Goal: Communication & Community: Answer question/provide support

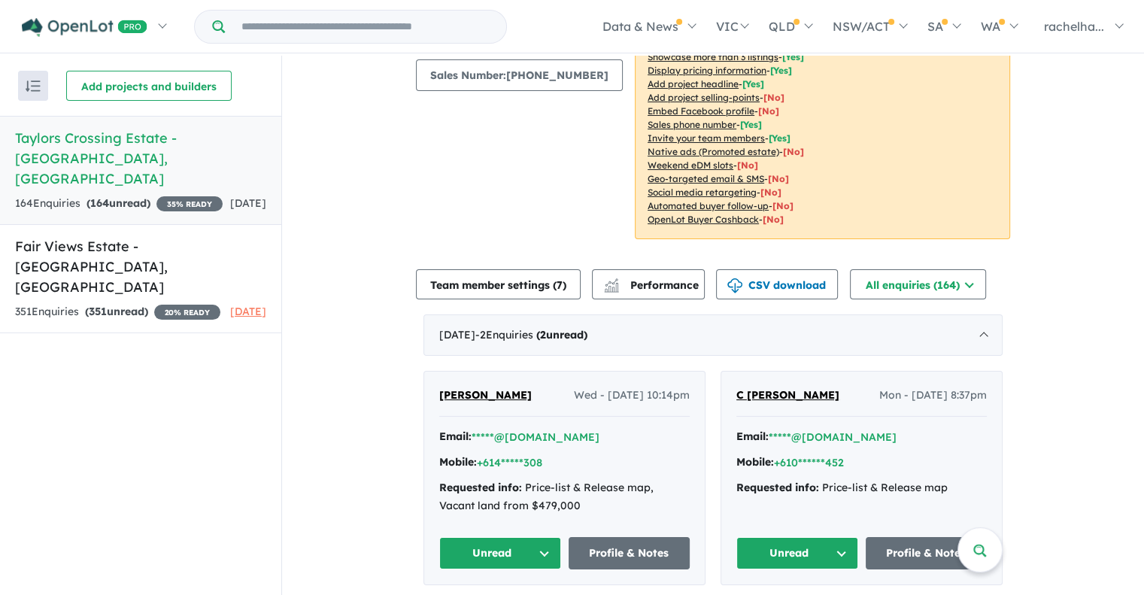
scroll to position [226, 0]
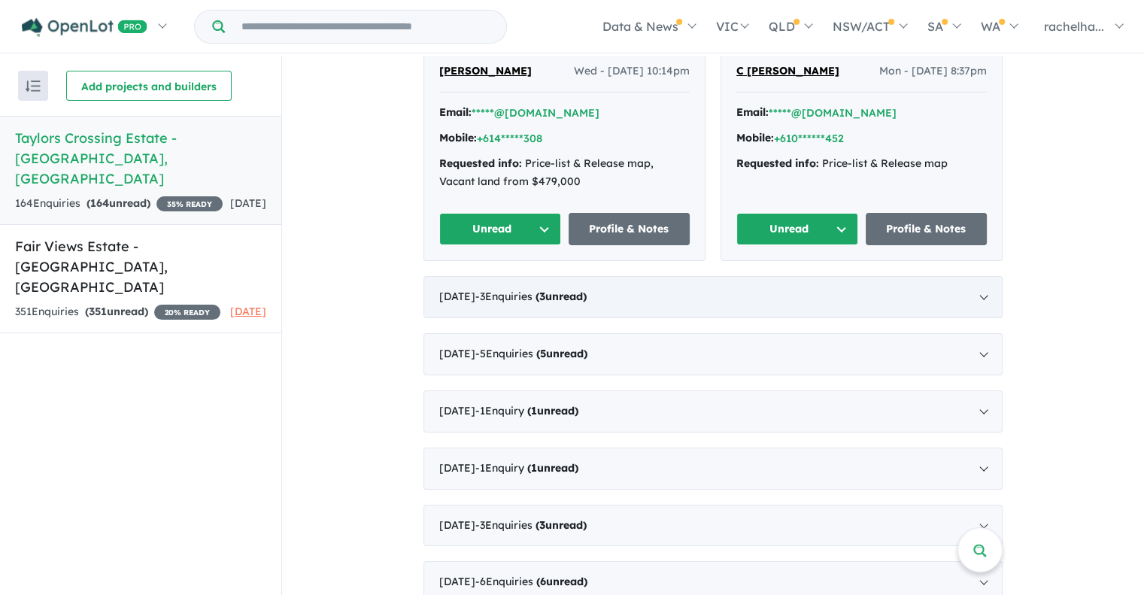
click at [545, 290] on span "3" at bounding box center [542, 297] width 6 height 14
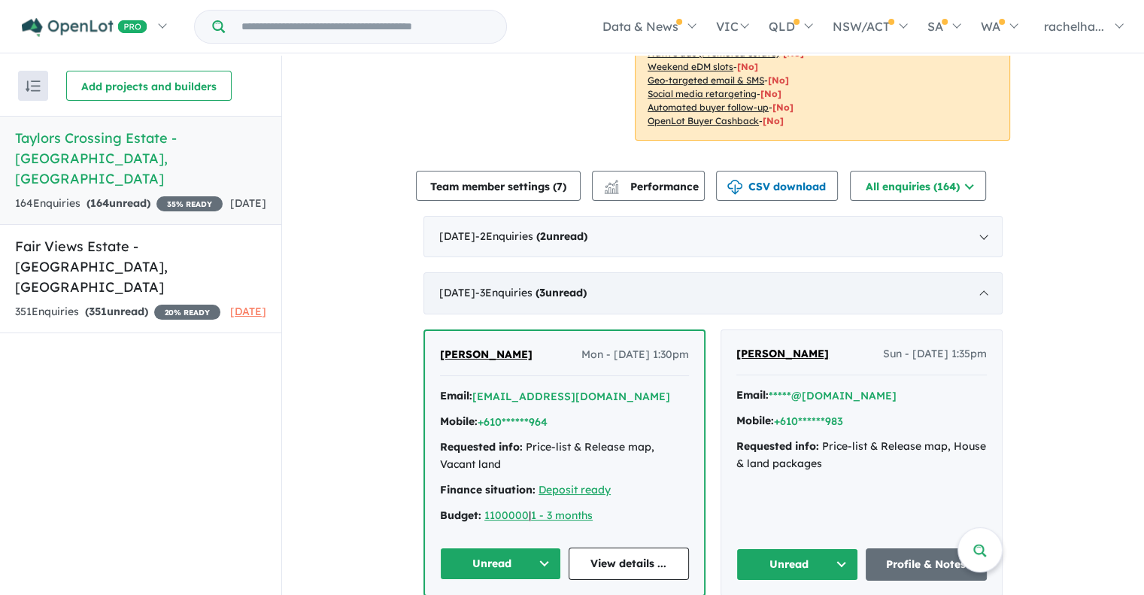
scroll to position [211, 0]
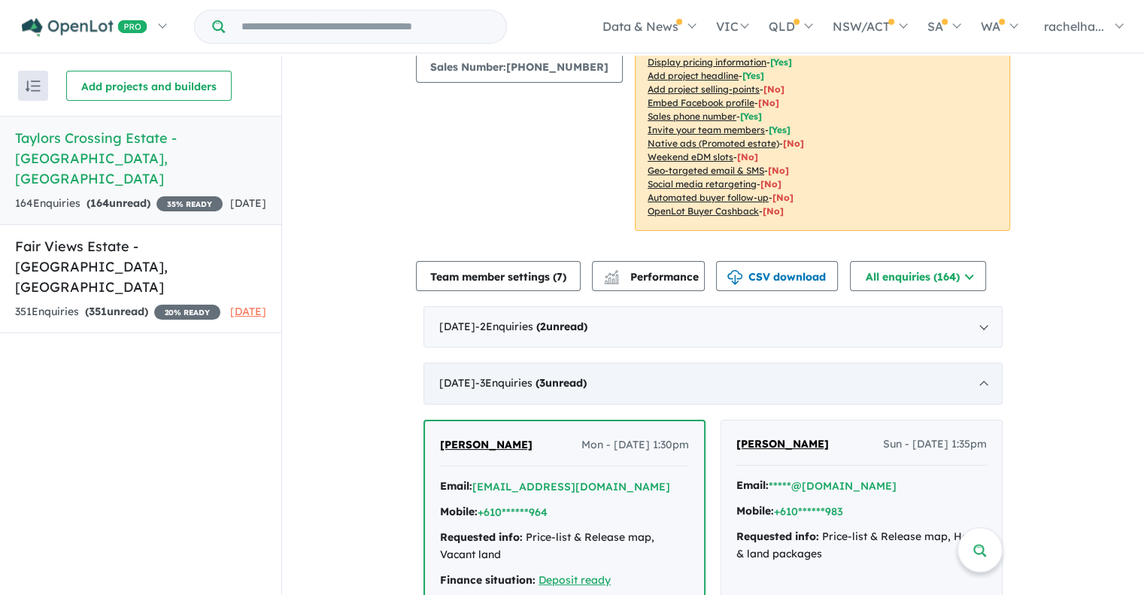
click at [588, 369] on div "[DATE] - 3 Enquir ies ( 3 unread)" at bounding box center [712, 384] width 579 height 42
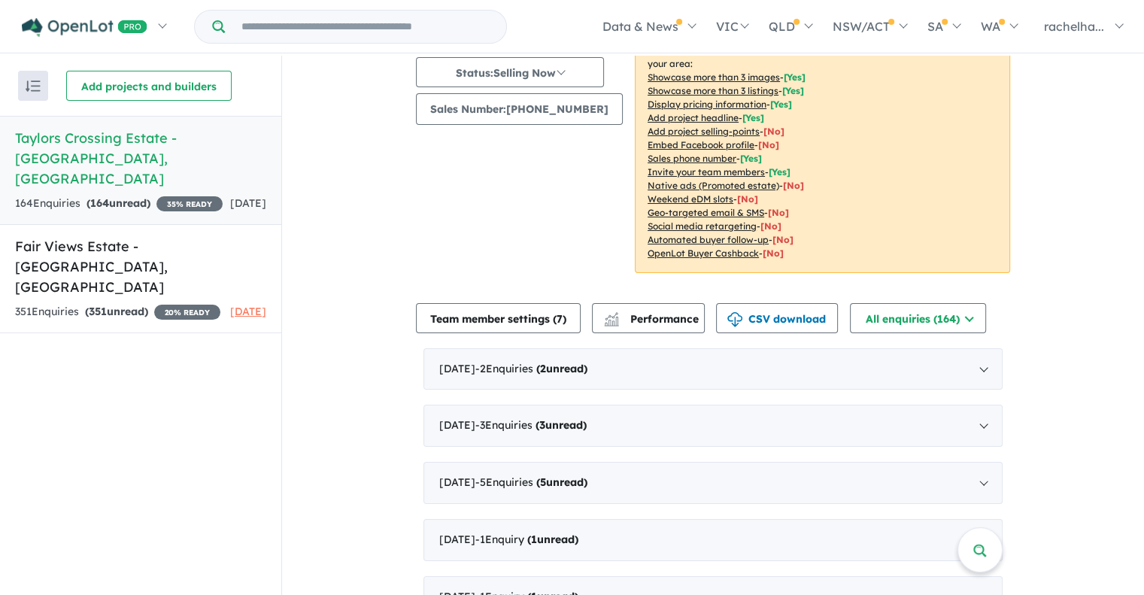
scroll to position [135, 0]
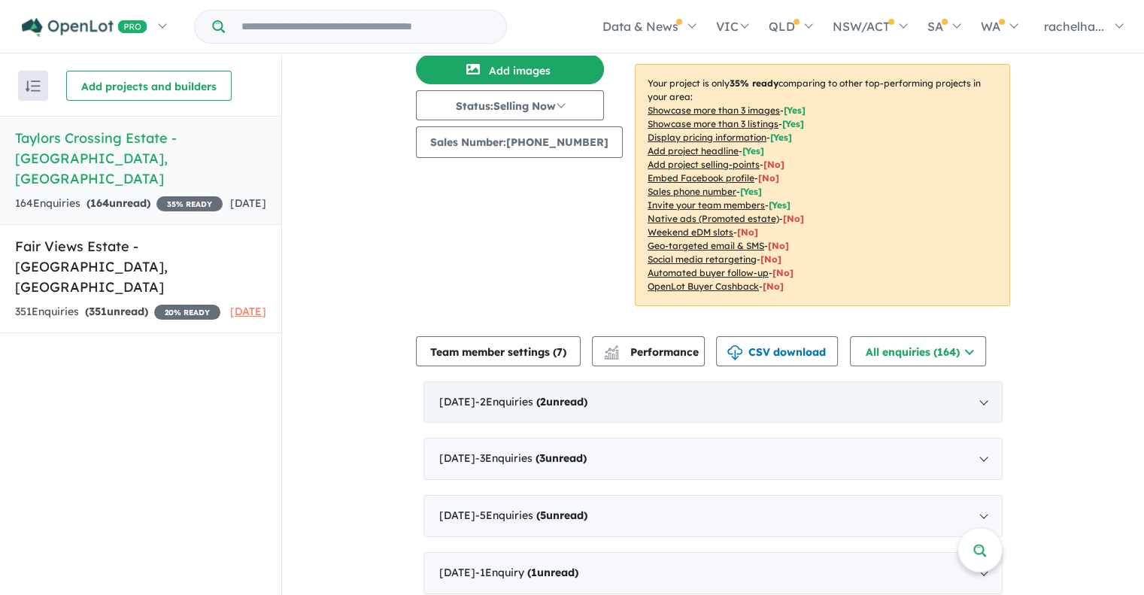
click at [532, 395] on span "- 2 Enquir ies ( 2 unread)" at bounding box center [531, 402] width 112 height 14
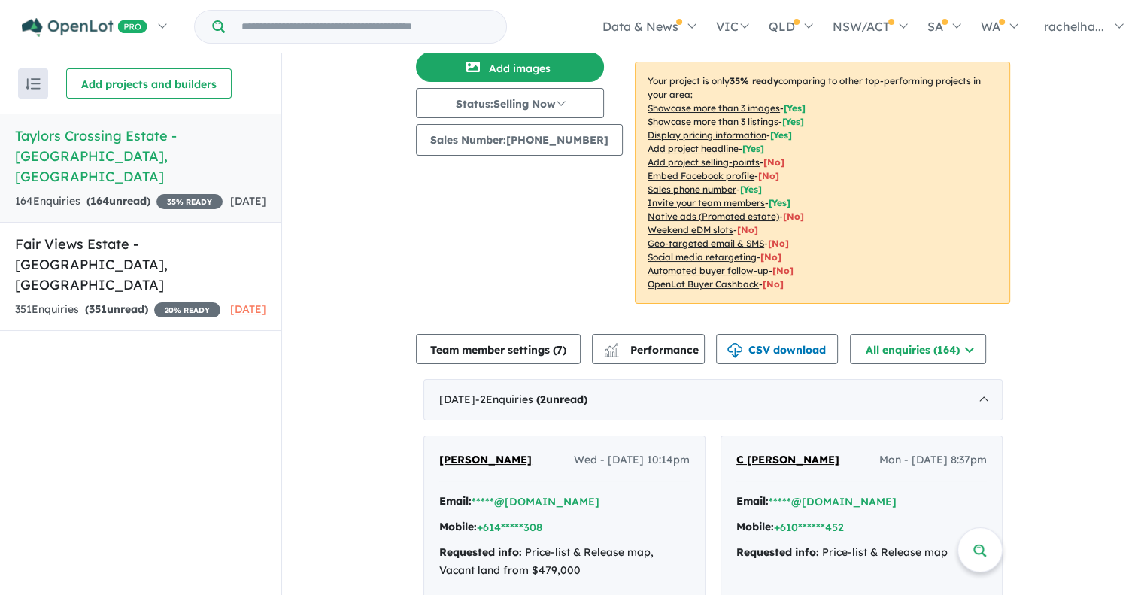
scroll to position [286, 0]
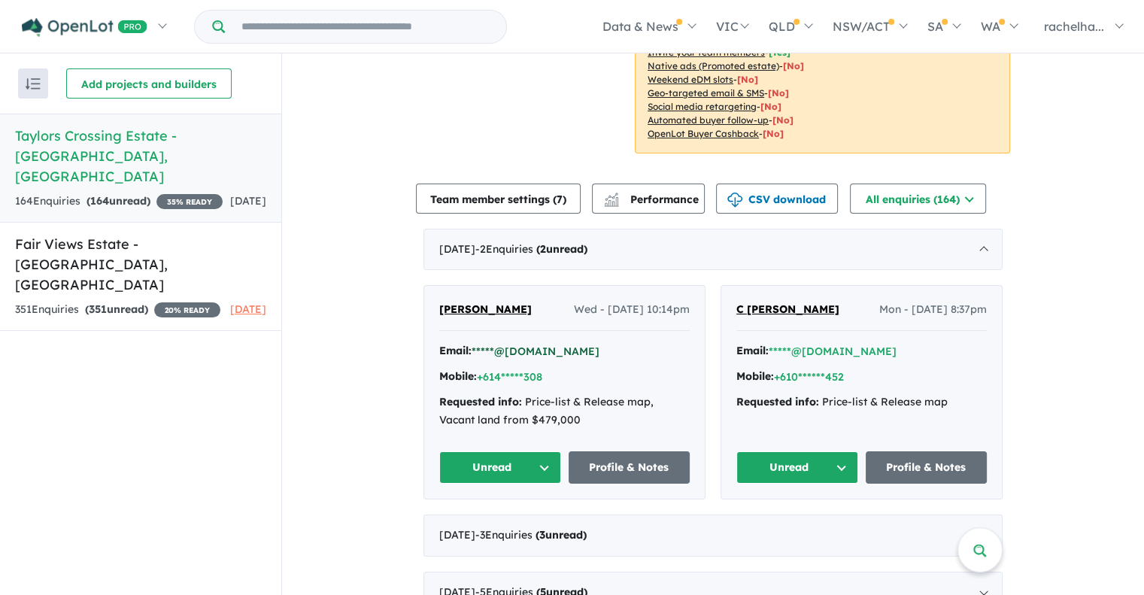
click at [547, 344] on button "*****@[DOMAIN_NAME]" at bounding box center [536, 352] width 128 height 16
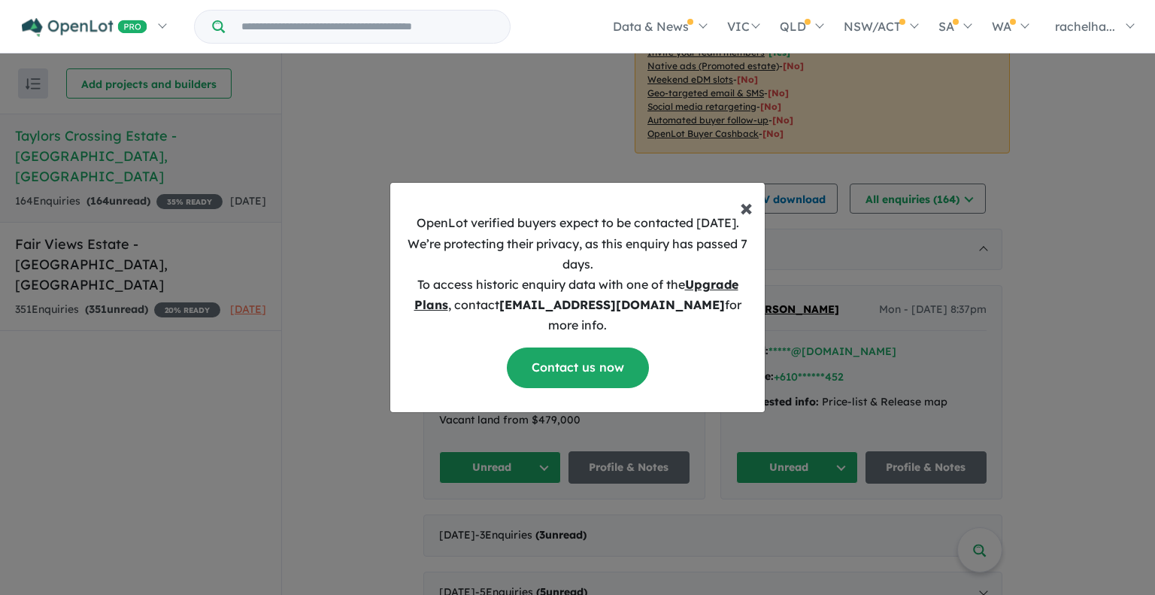
click at [754, 215] on button "× Close" at bounding box center [746, 201] width 37 height 36
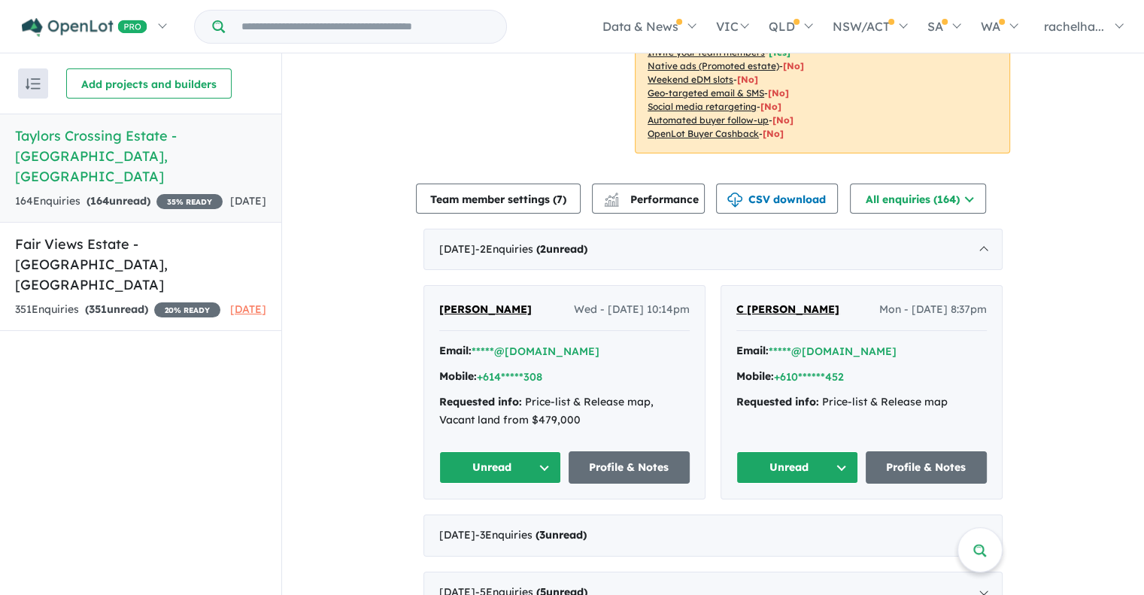
click at [602, 368] on div "Mobile: +614*****308" at bounding box center [564, 377] width 250 height 18
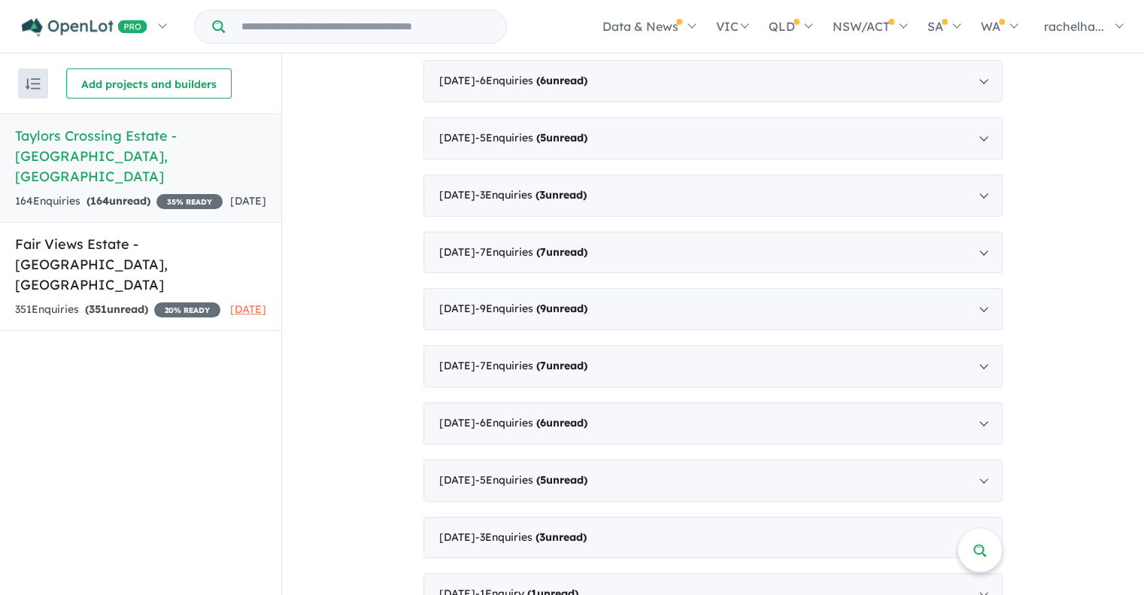
scroll to position [2396, 0]
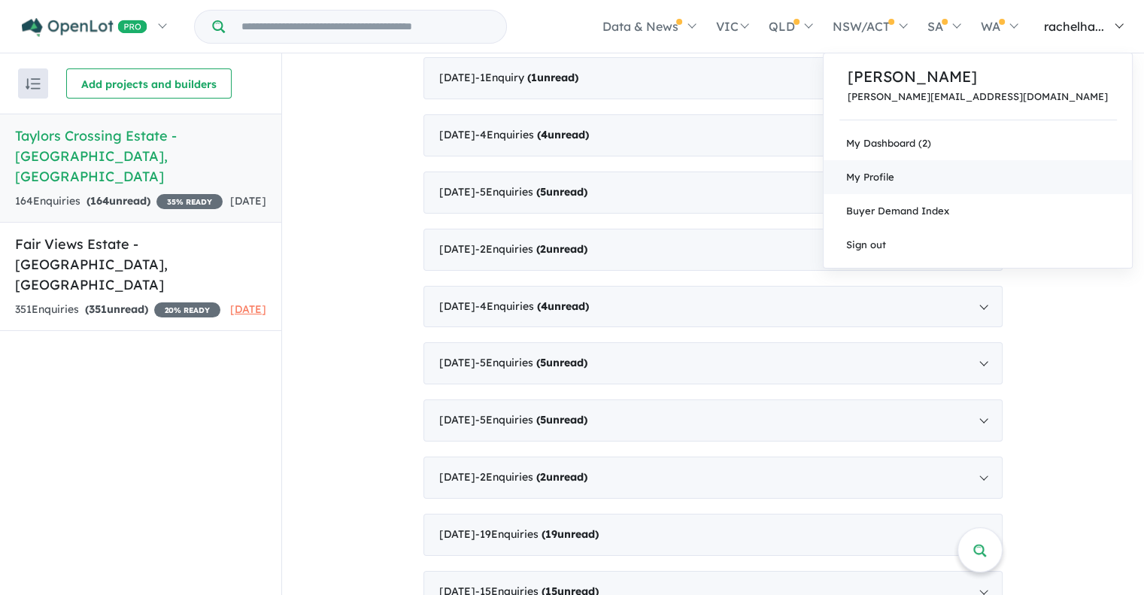
click at [981, 174] on link "My Profile" at bounding box center [978, 177] width 308 height 34
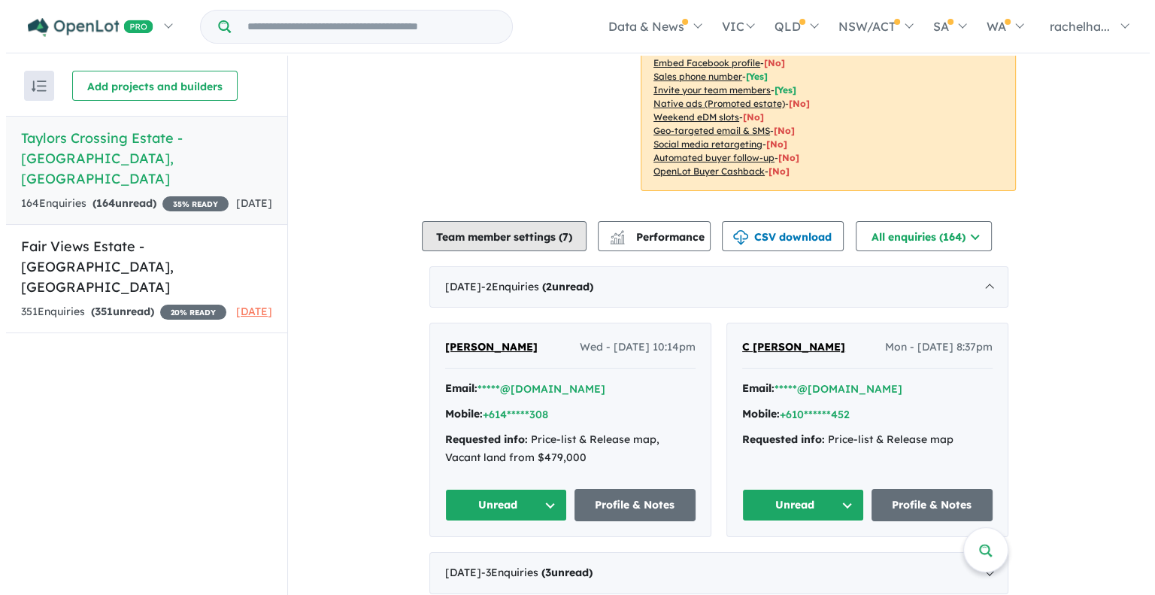
scroll to position [226, 0]
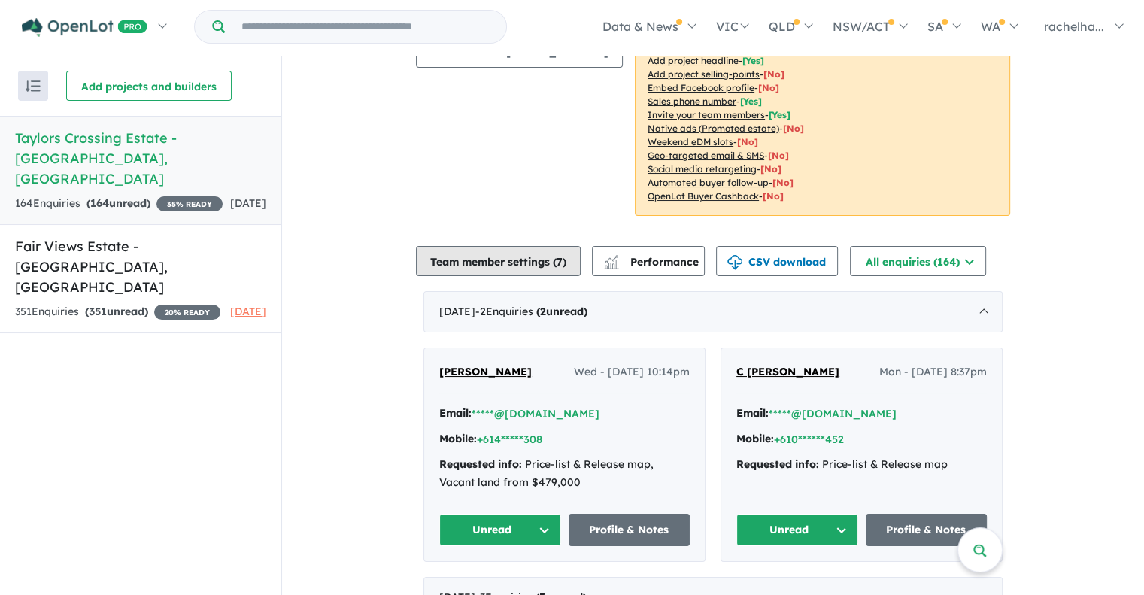
click at [526, 246] on button "Team member settings ( 7 )" at bounding box center [498, 261] width 165 height 30
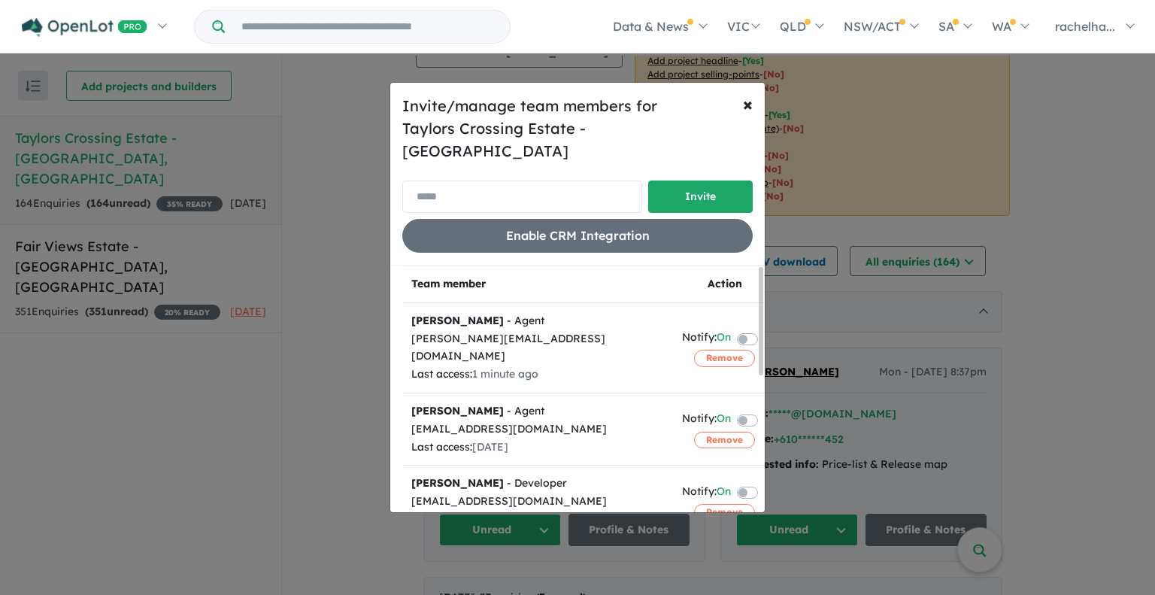
click at [495, 181] on input "email" at bounding box center [522, 197] width 240 height 32
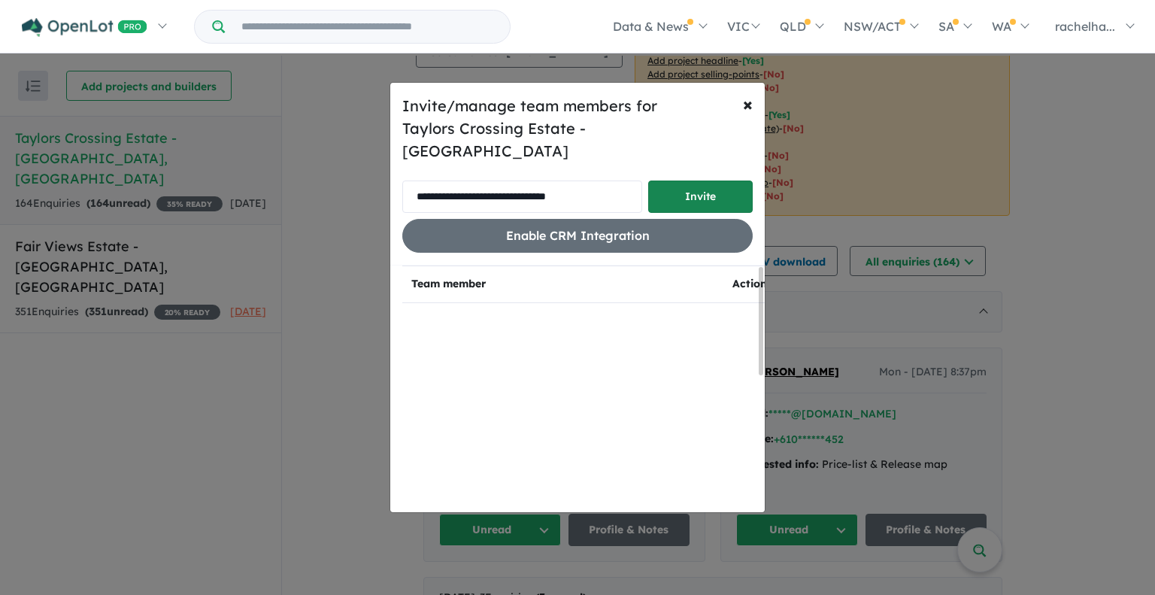
type input "**********"
click at [681, 183] on button "Invite" at bounding box center [700, 197] width 105 height 32
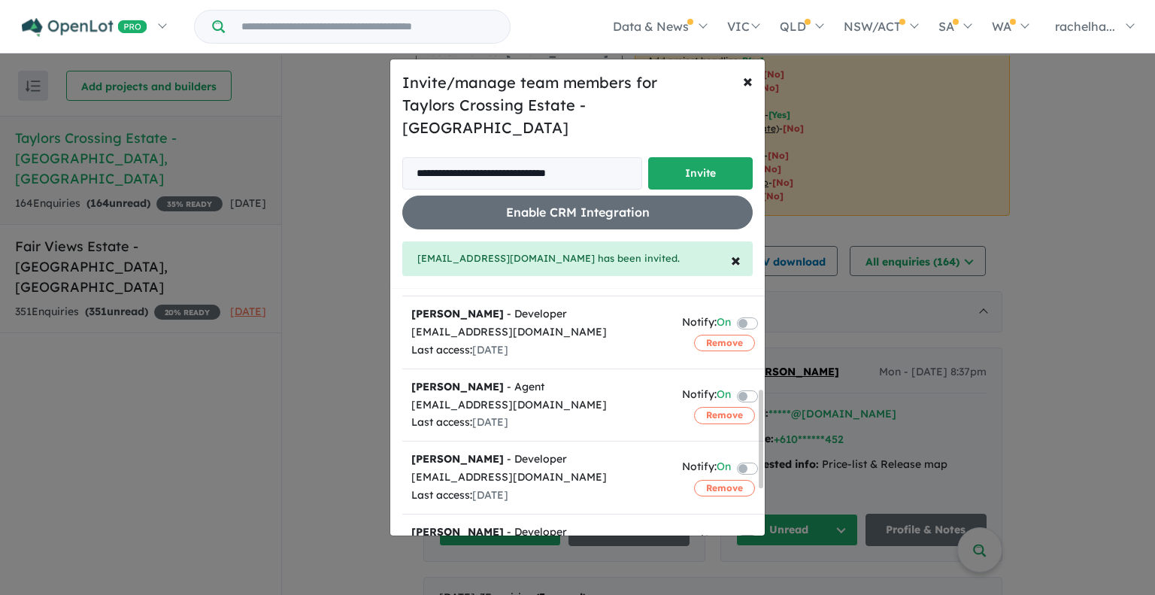
scroll to position [215, 0]
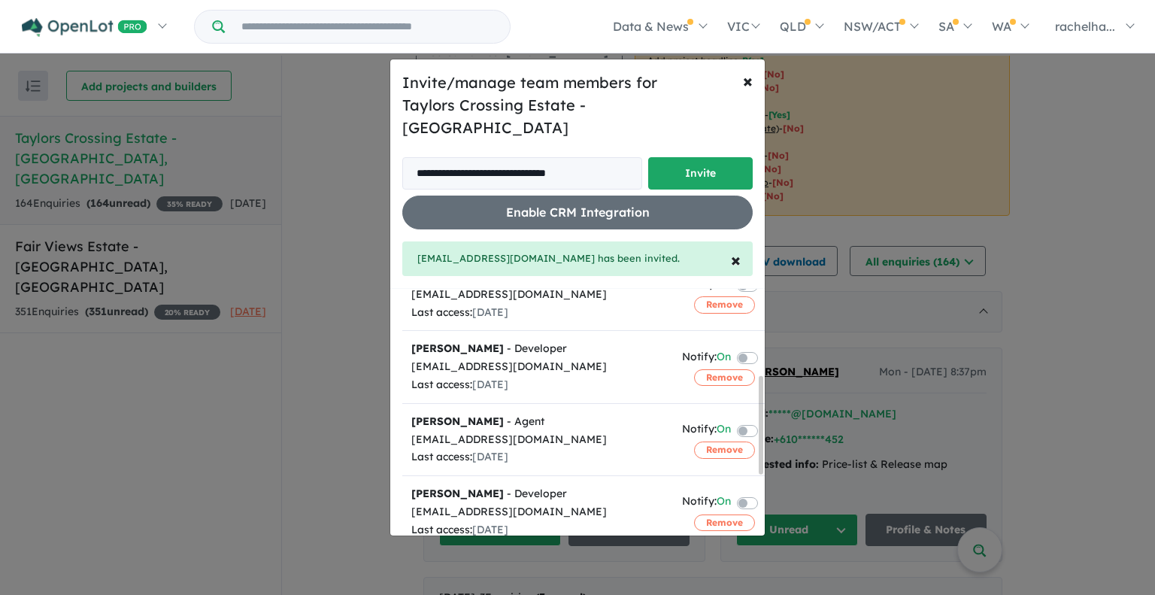
click at [764, 348] on label at bounding box center [765, 357] width 3 height 18
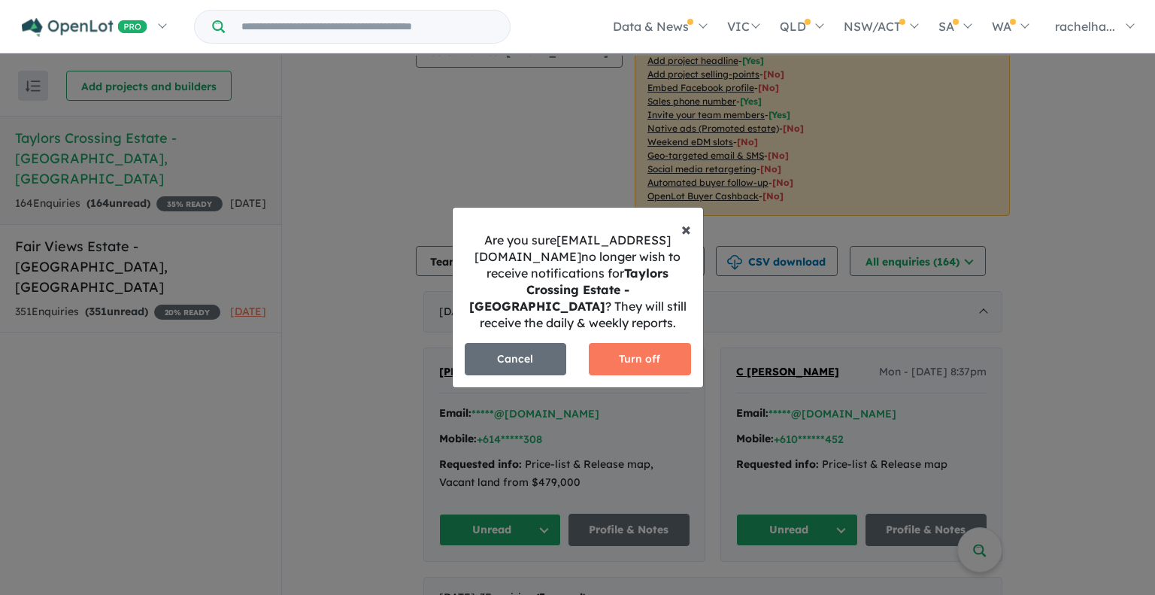
click at [685, 235] on span "×" at bounding box center [686, 228] width 10 height 23
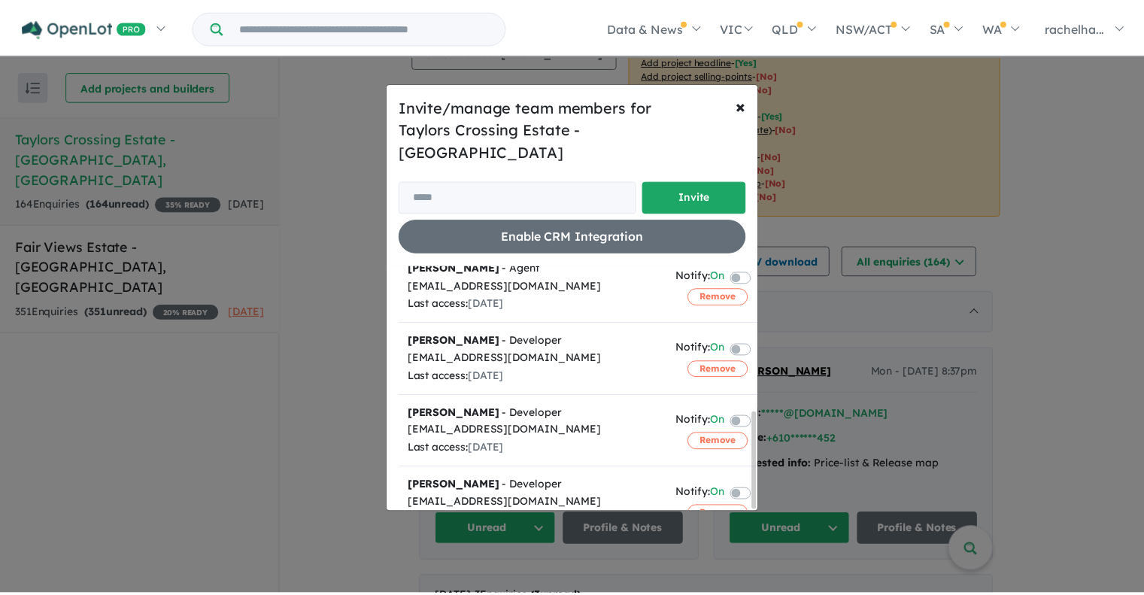
scroll to position [366, 0]
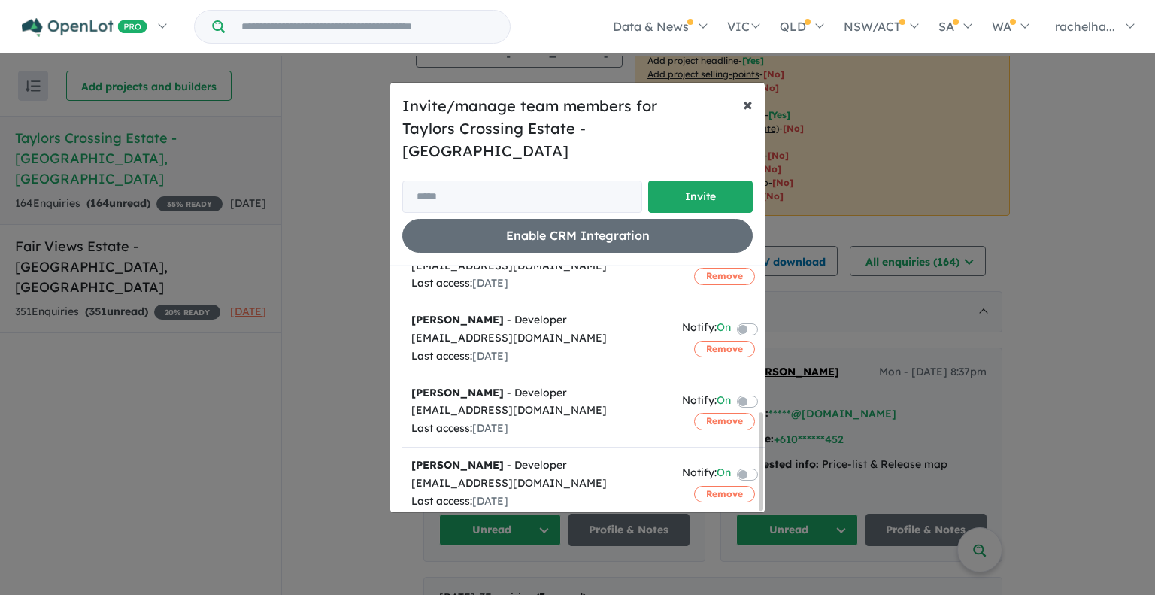
click at [750, 115] on span "×" at bounding box center [748, 104] width 10 height 23
